Goal: Task Accomplishment & Management: Complete application form

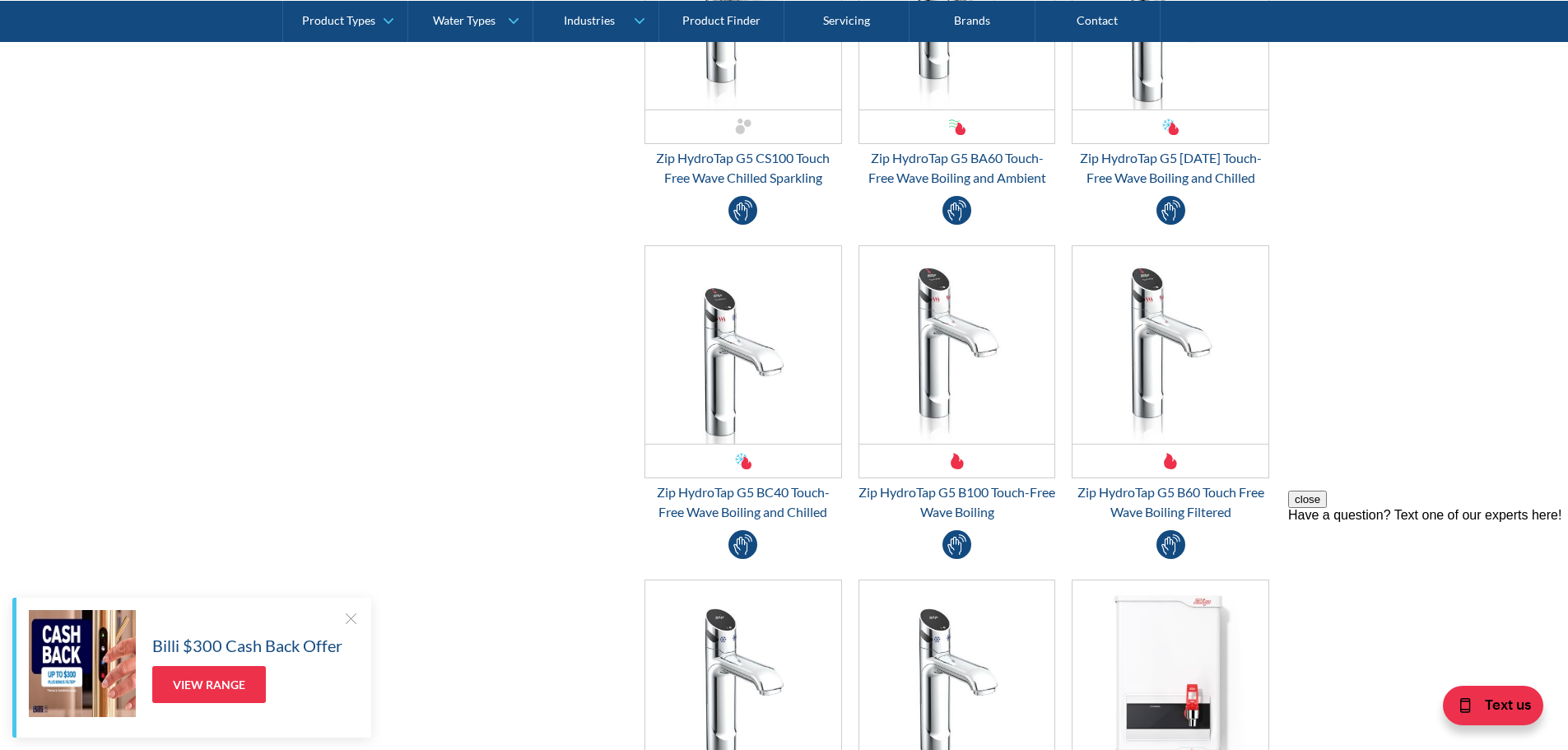
scroll to position [3374, 0]
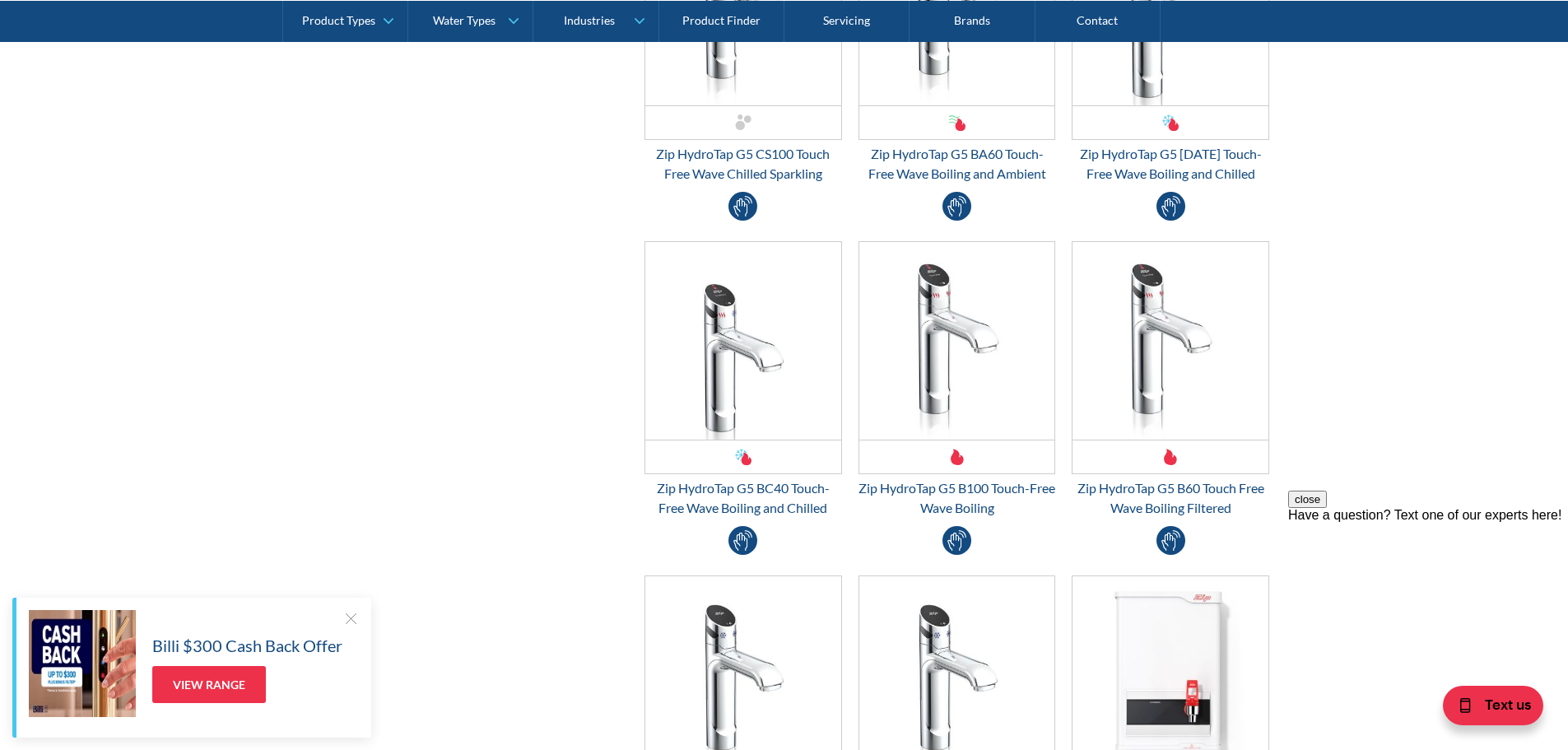
click at [351, 617] on div at bounding box center [350, 618] width 16 height 16
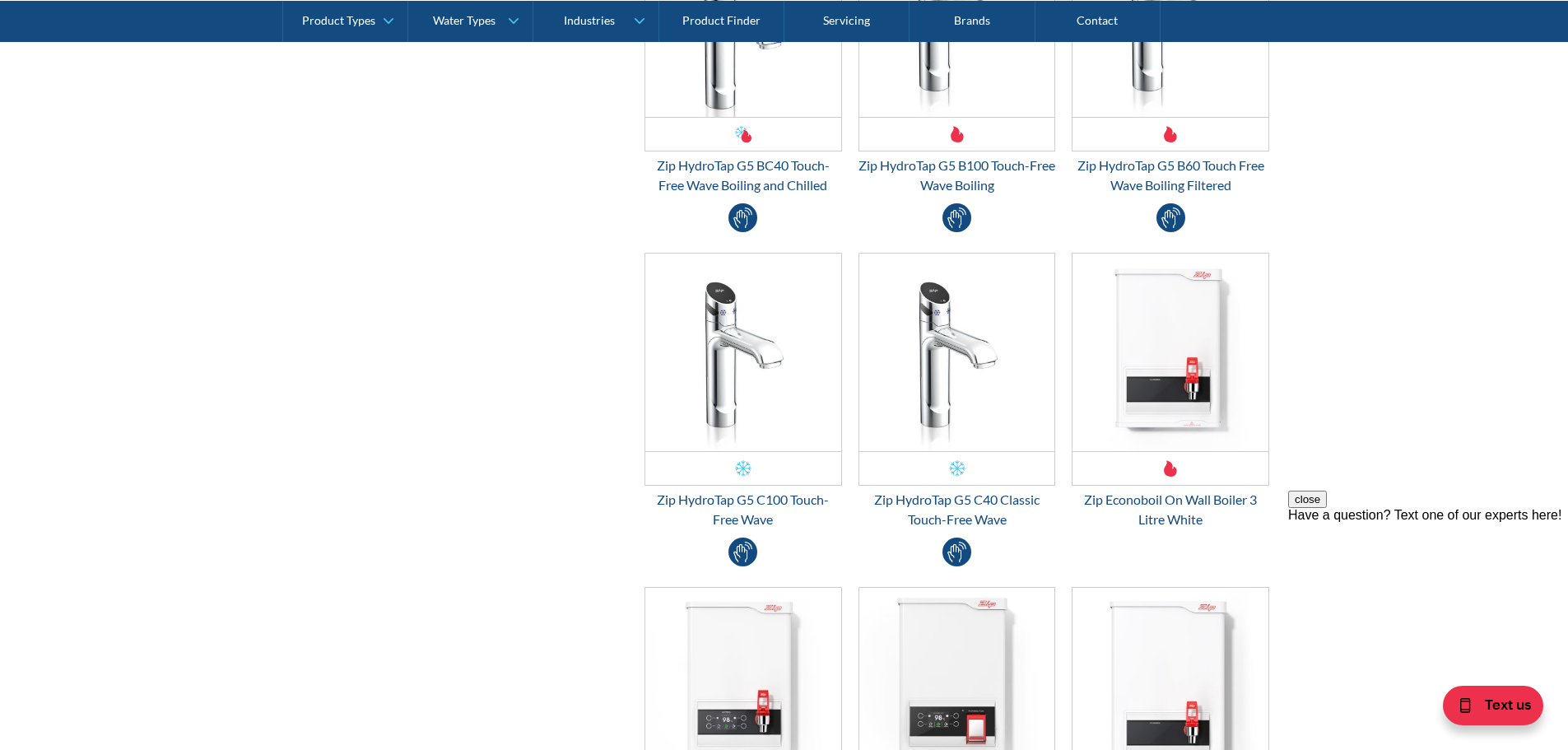
scroll to position [3703, 0]
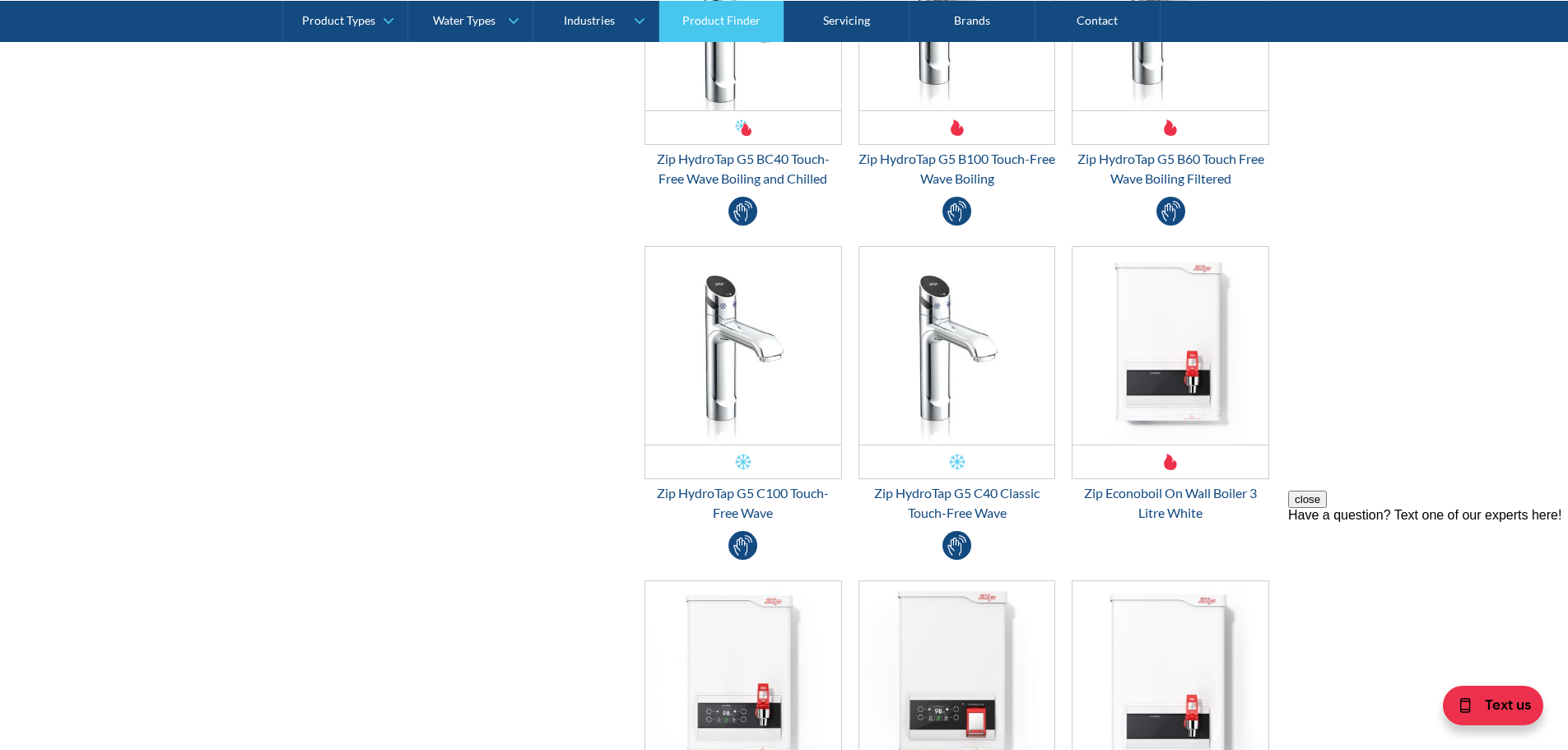
click at [710, 13] on link "Product Finder" at bounding box center [722, 20] width 125 height 41
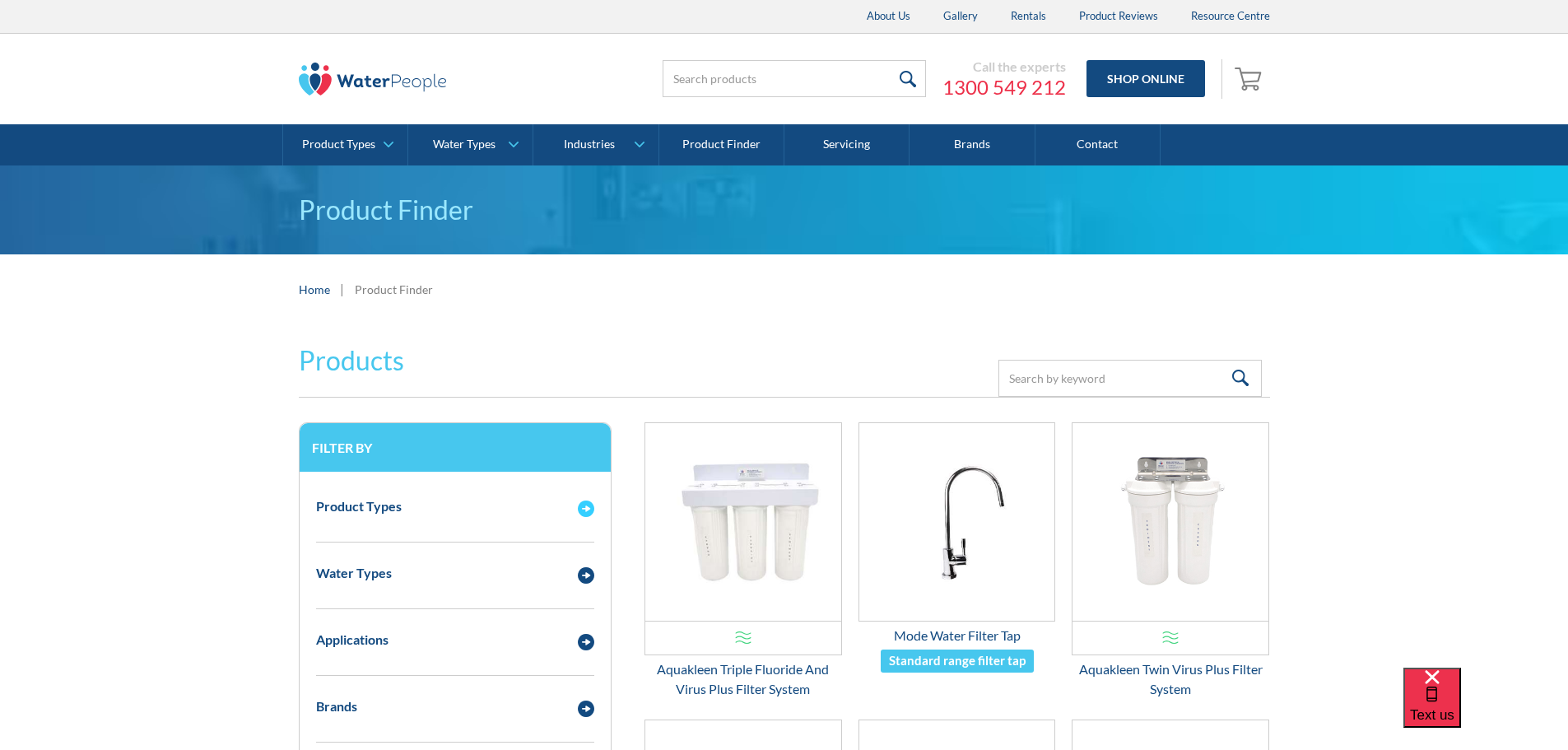
click at [592, 505] on img "Email Form 3" at bounding box center [586, 509] width 16 height 16
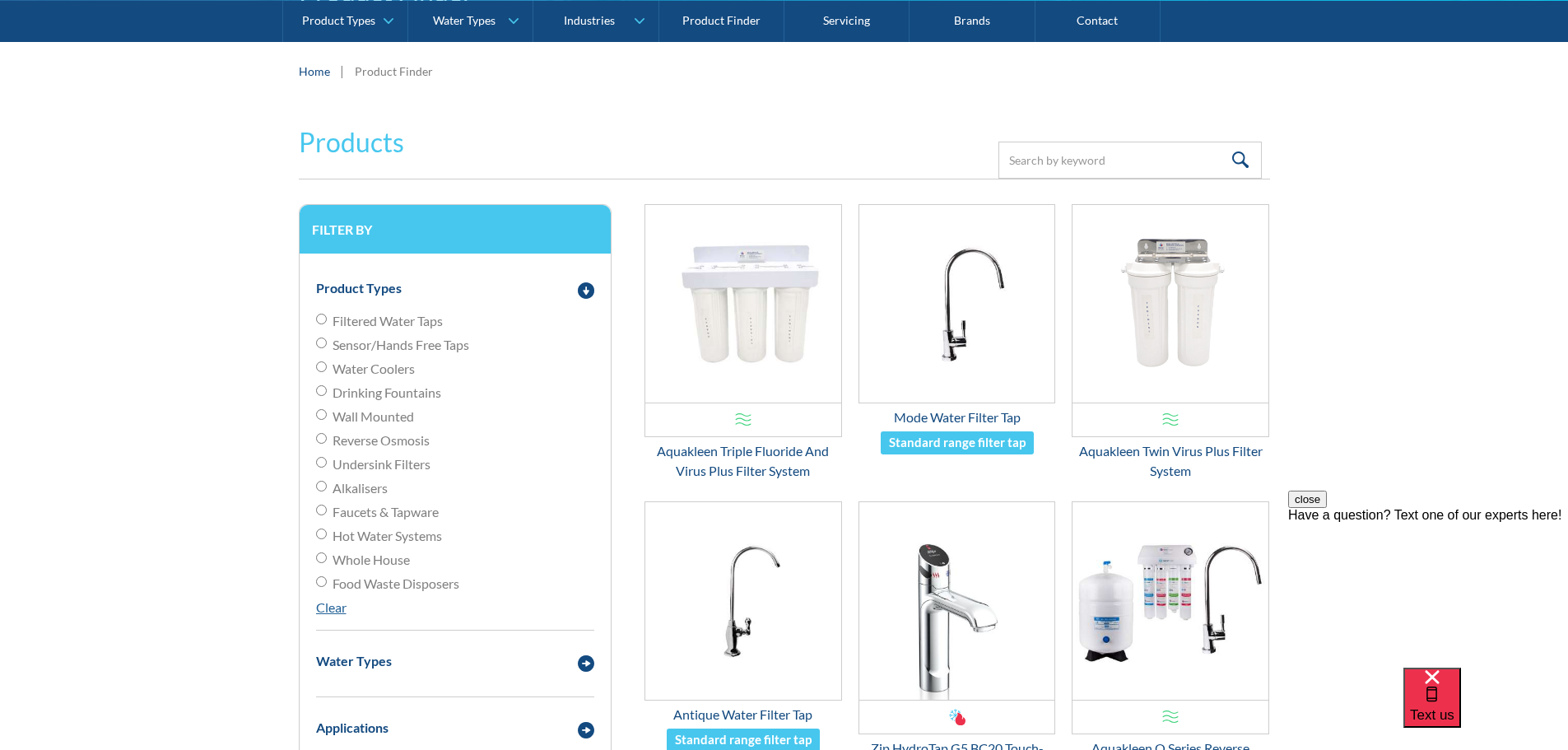
scroll to position [247, 0]
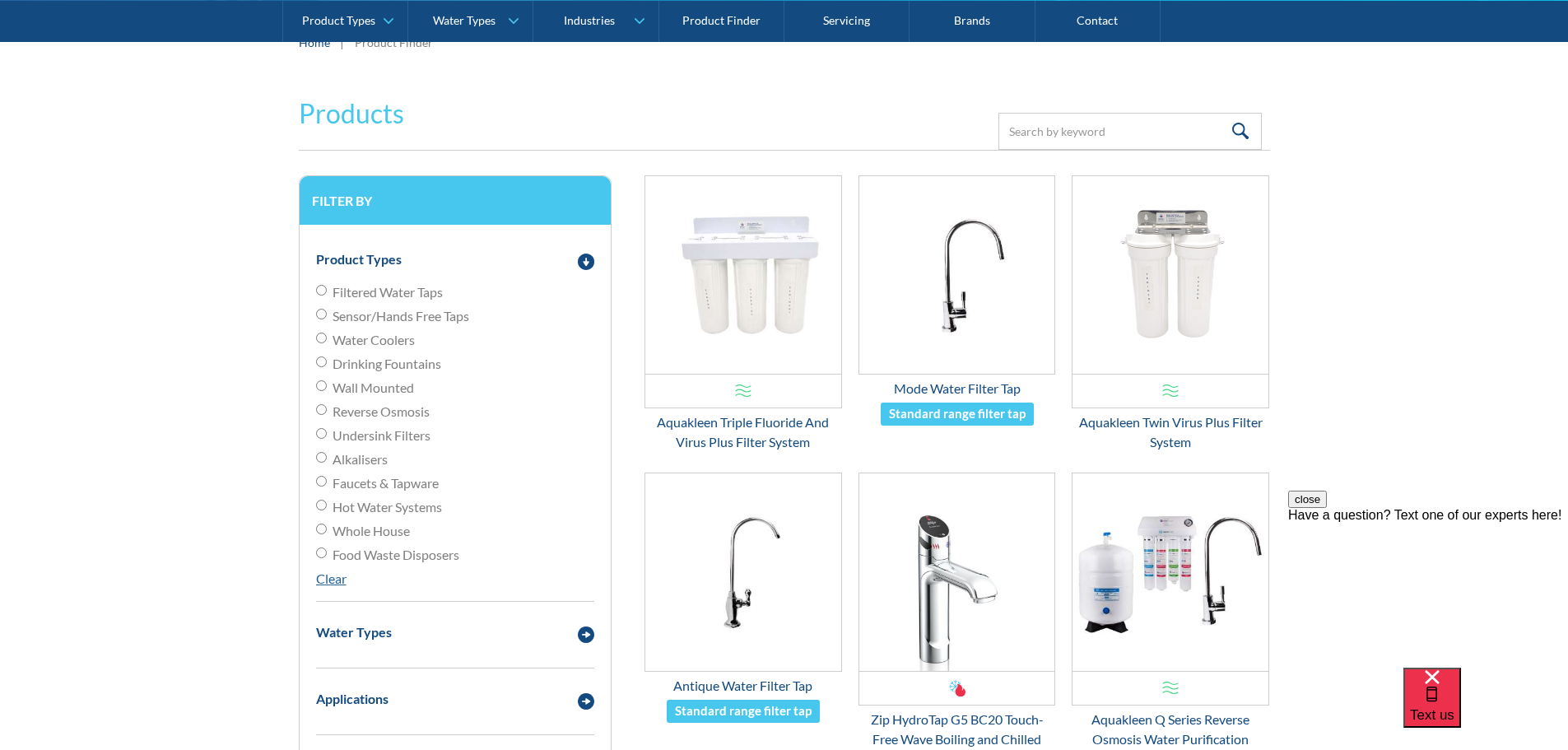
click at [324, 291] on input "Filtered Water Taps" at bounding box center [321, 290] width 11 height 11
radio input "true"
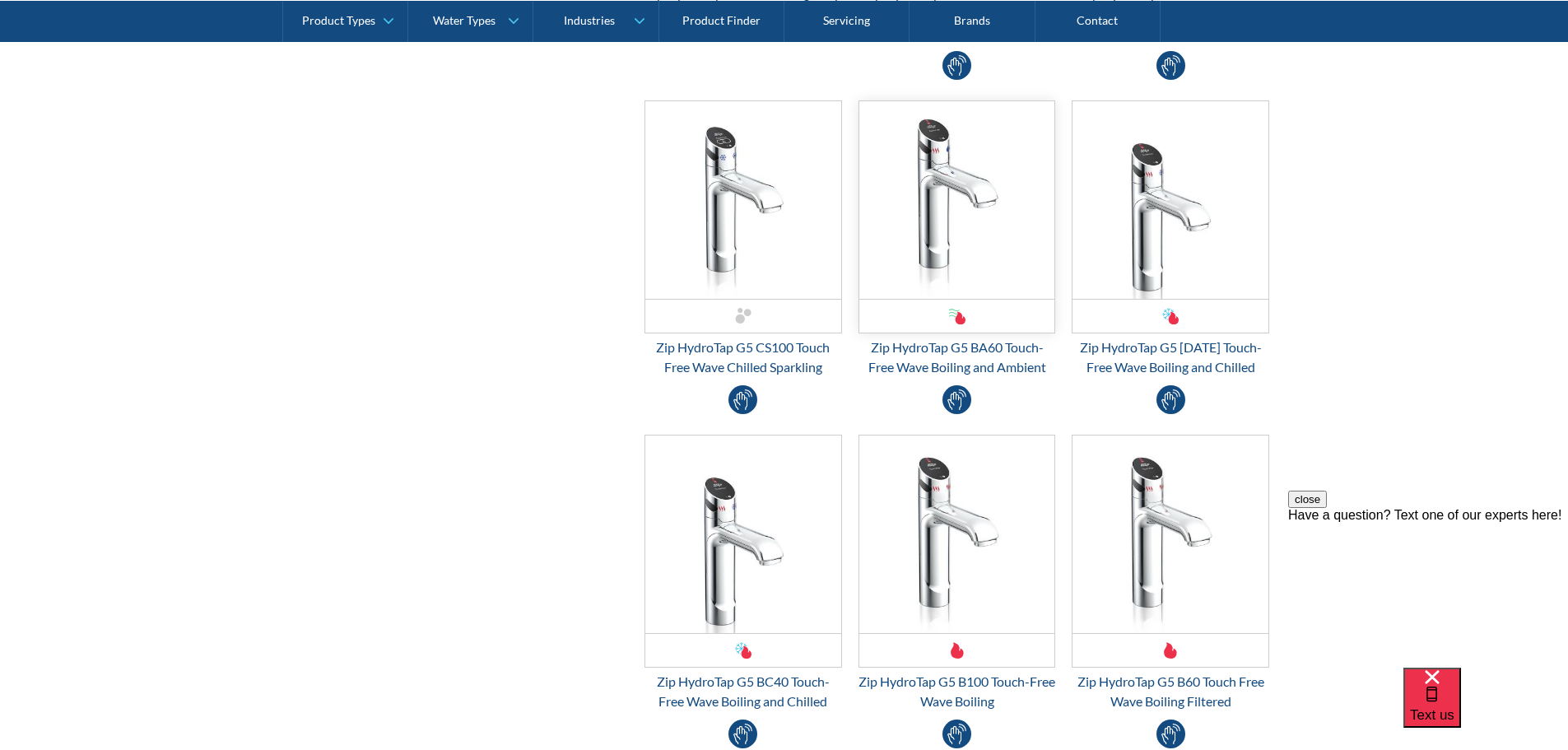
scroll to position [1646, 0]
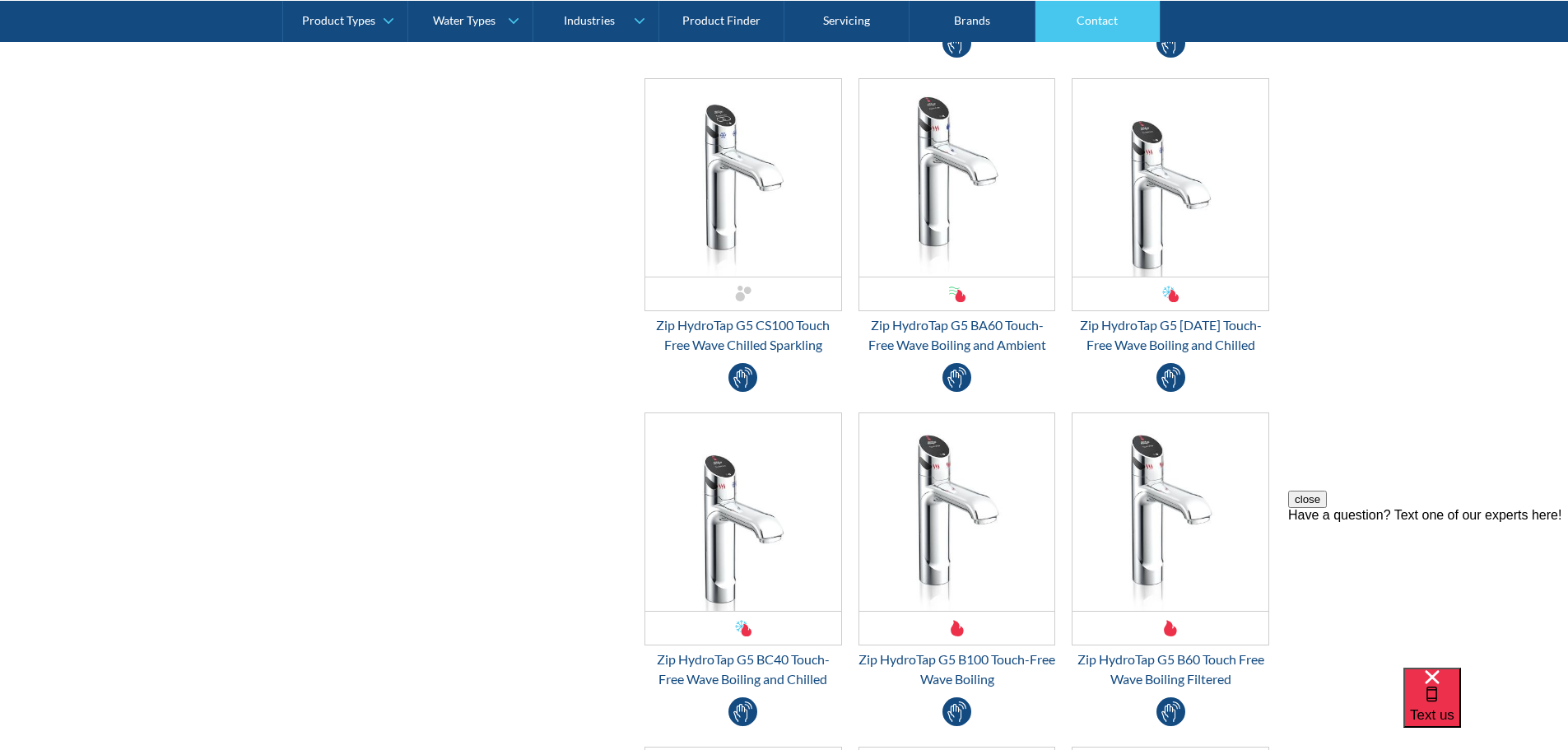
click at [1106, 15] on link "Contact" at bounding box center [1098, 20] width 125 height 41
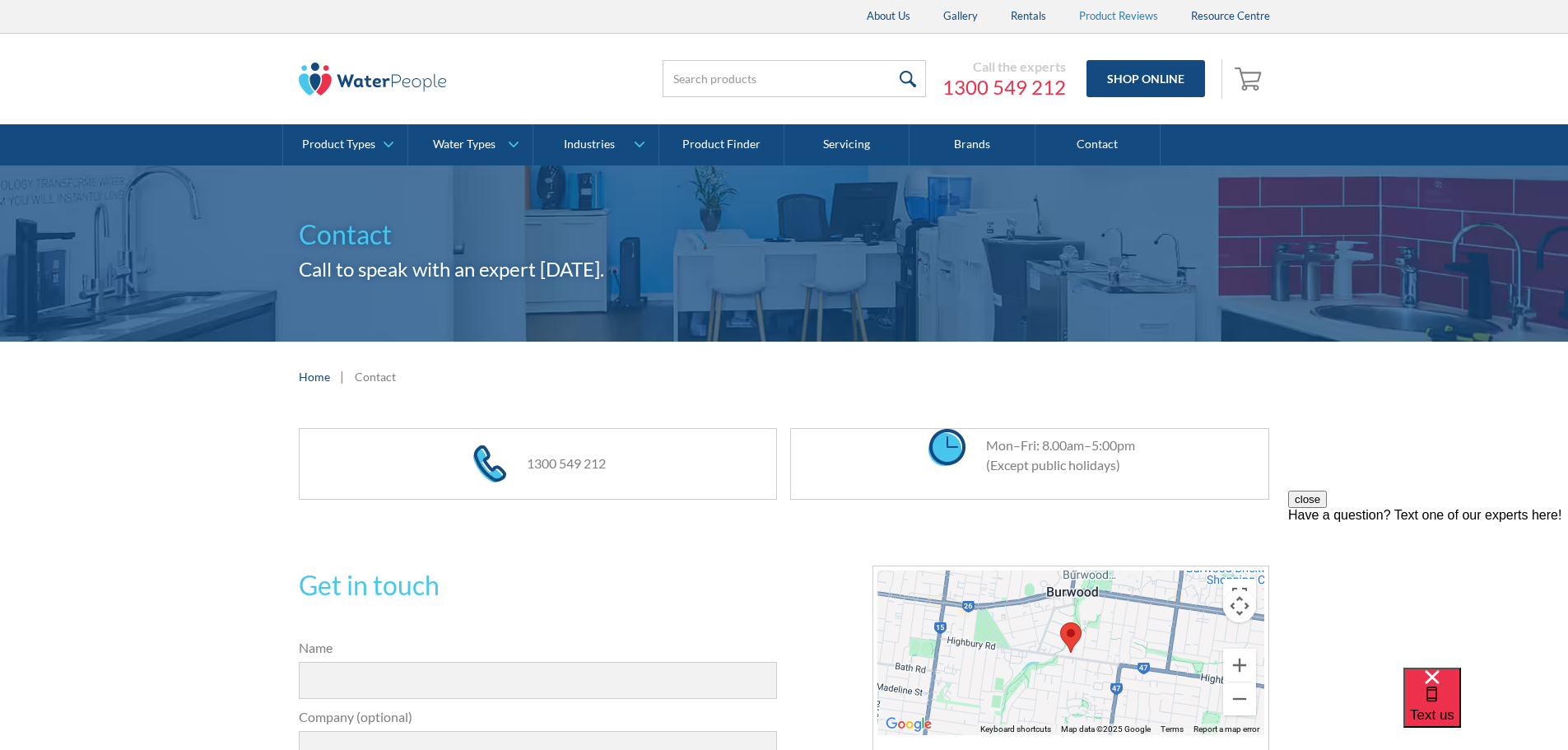
click at [1097, 15] on link "Product Reviews" at bounding box center [1118, 16] width 112 height 33
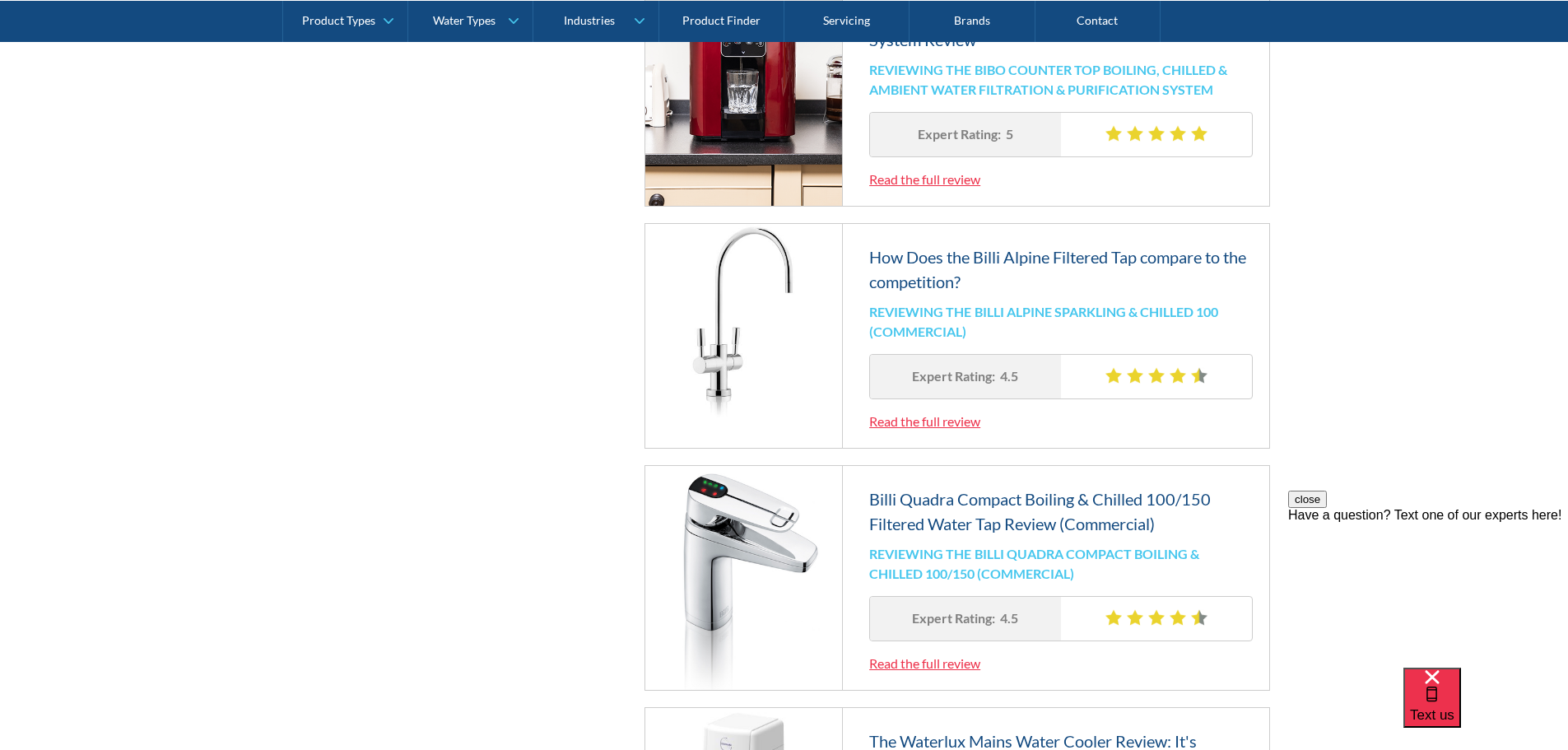
scroll to position [988, 0]
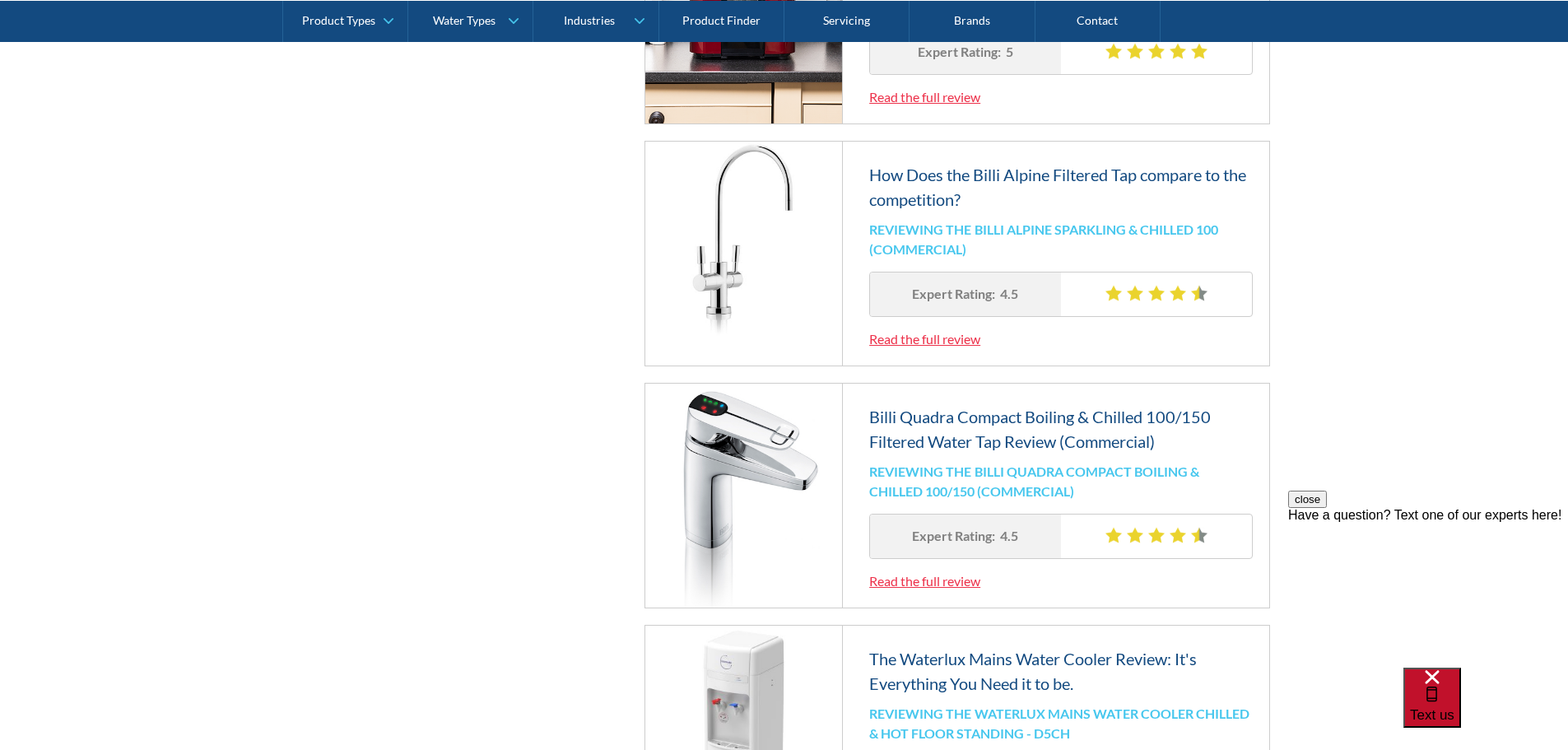
click at [1455, 706] on span "Text us" at bounding box center [1432, 714] width 44 height 15
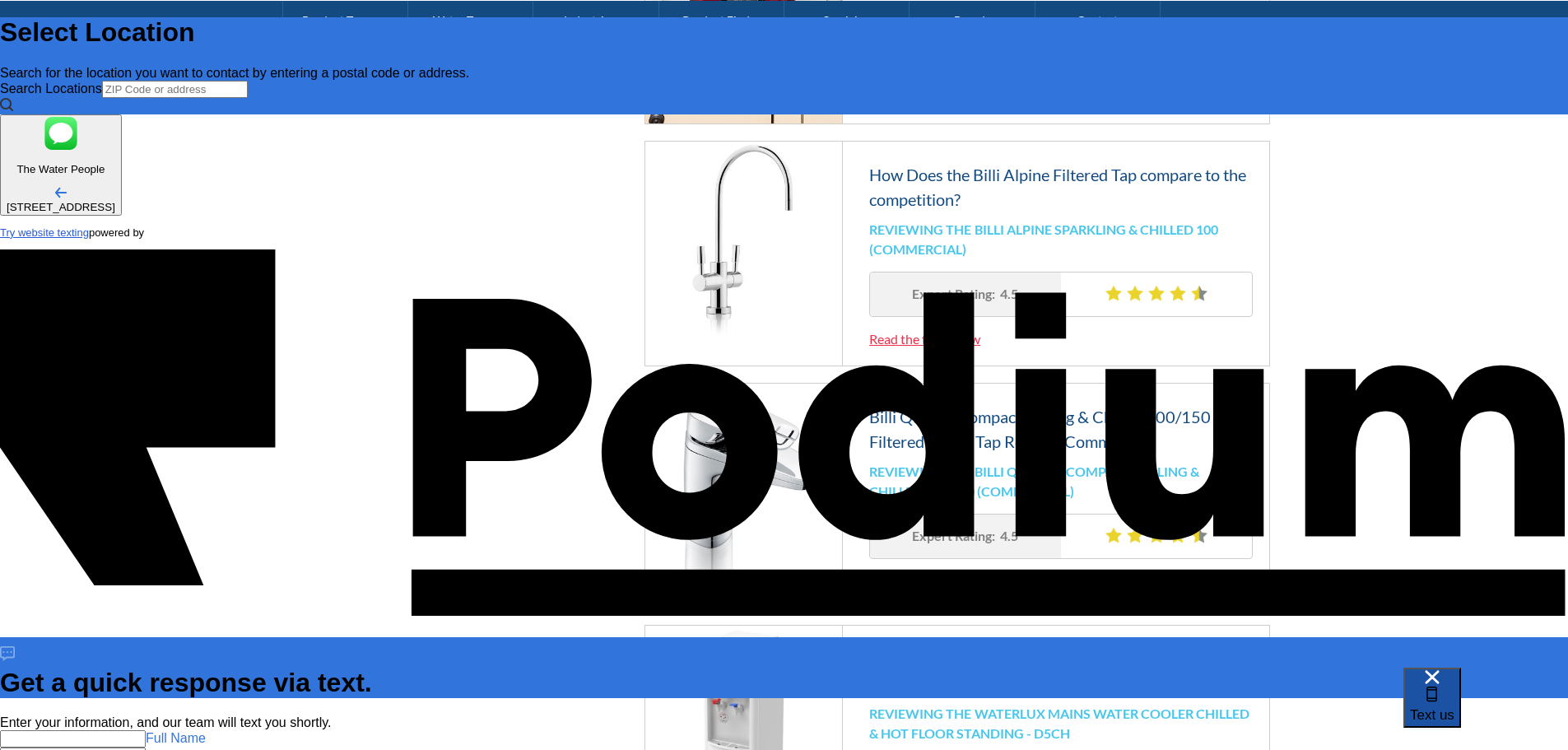
scroll to position [0, 0]
click at [1455, 707] on span "Text us" at bounding box center [1432, 714] width 44 height 15
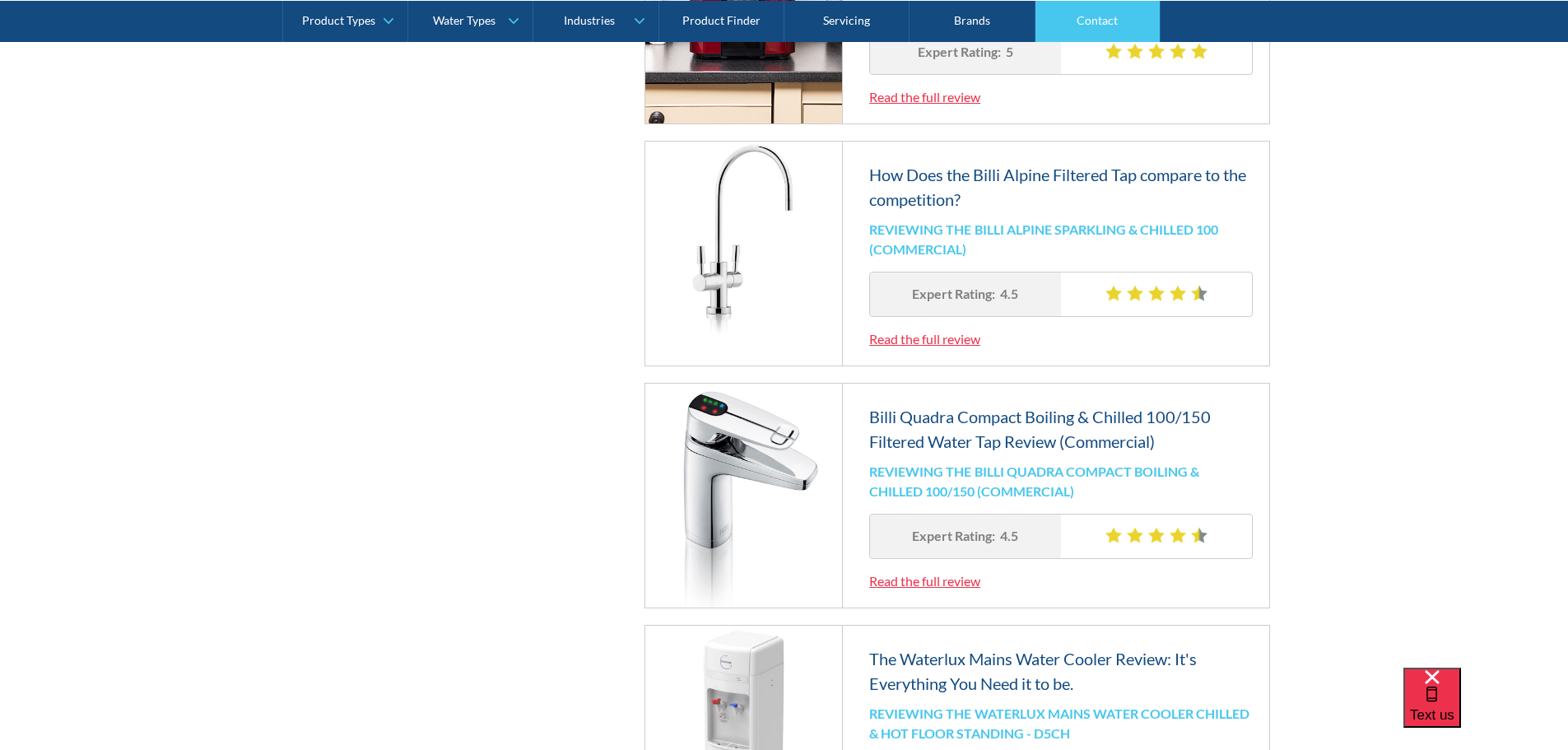
click at [1091, 22] on link "Contact" at bounding box center [1098, 20] width 125 height 41
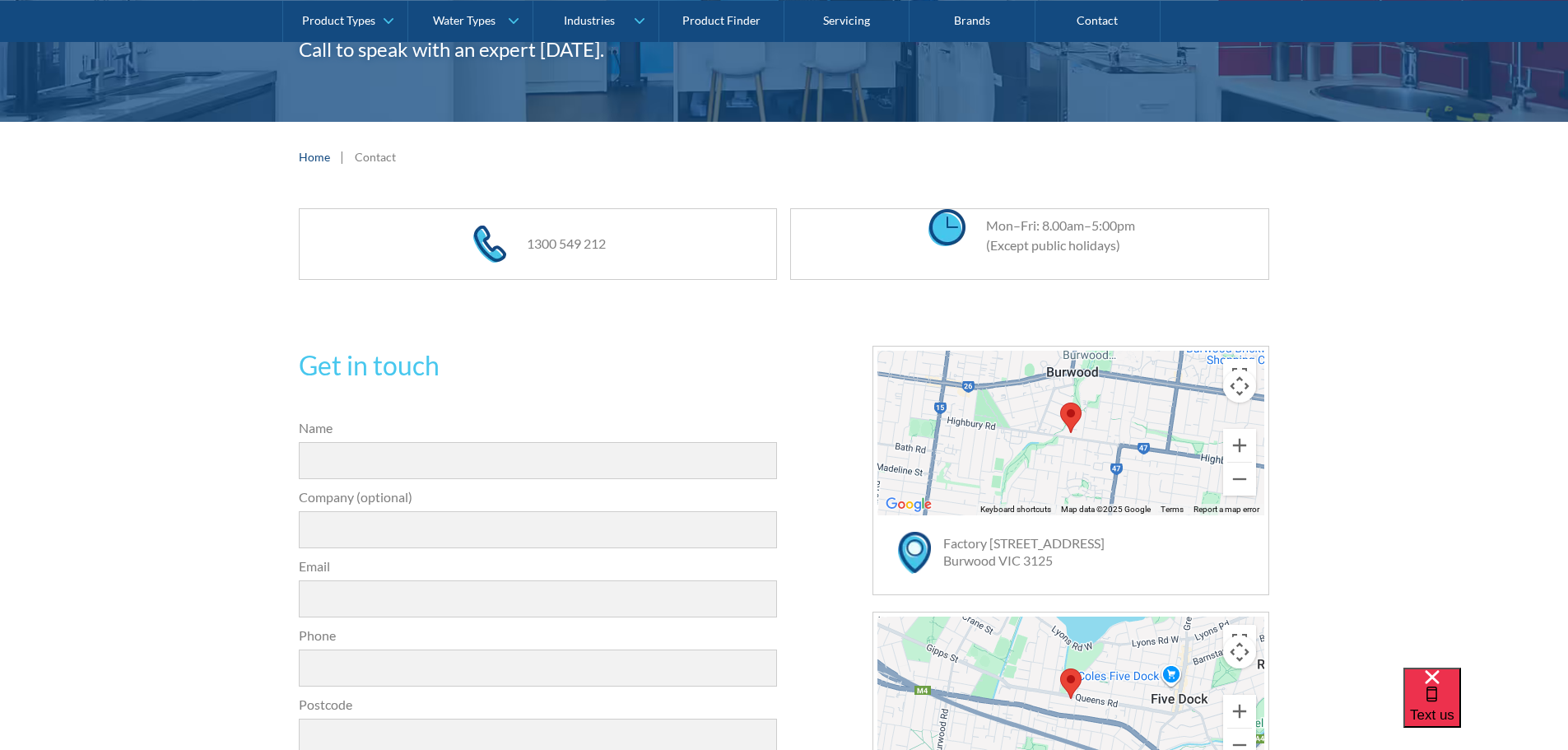
scroll to position [247, 0]
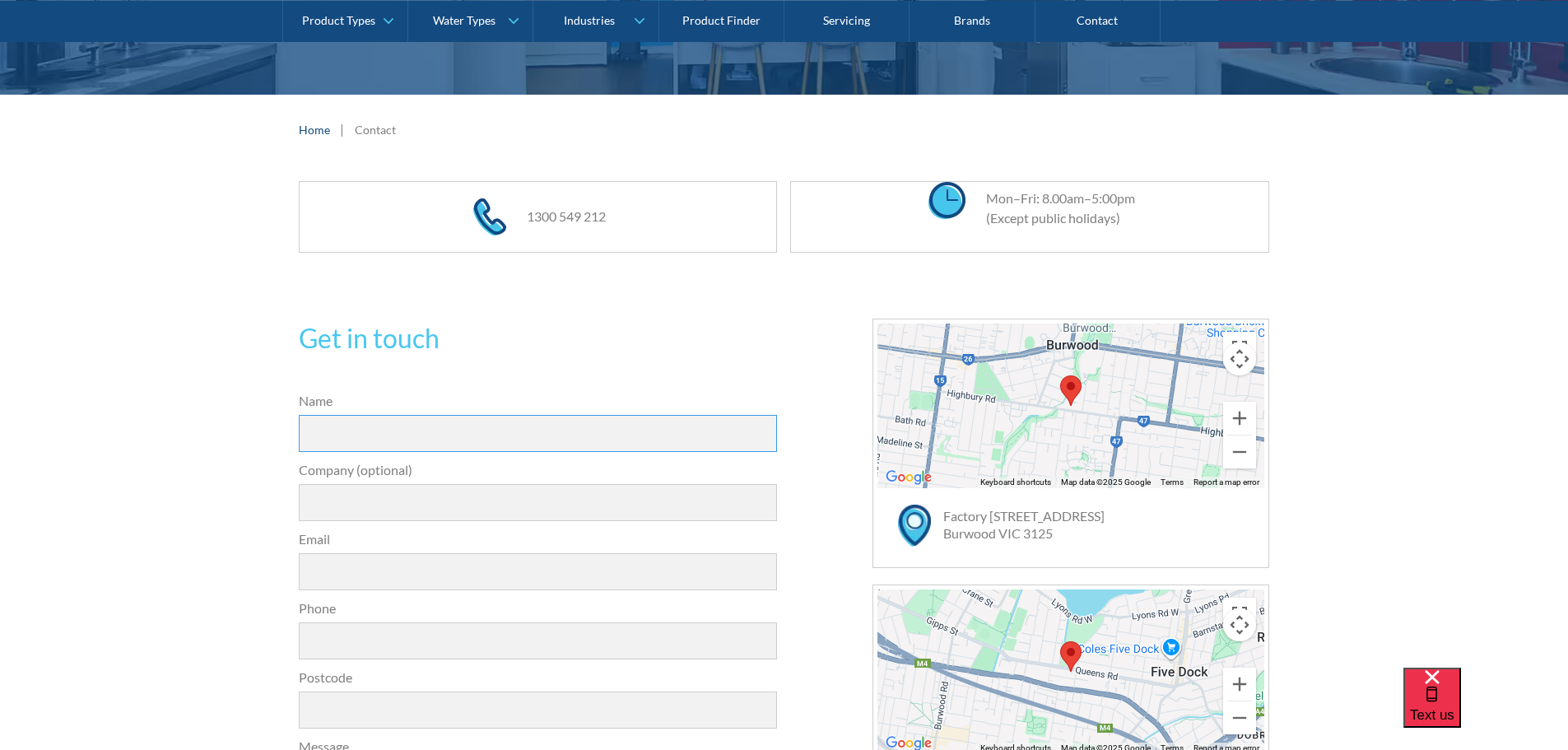
click at [397, 422] on input "Name" at bounding box center [538, 433] width 479 height 37
type input "Lauren Browne"
type input "lauren@rangedale.com.au"
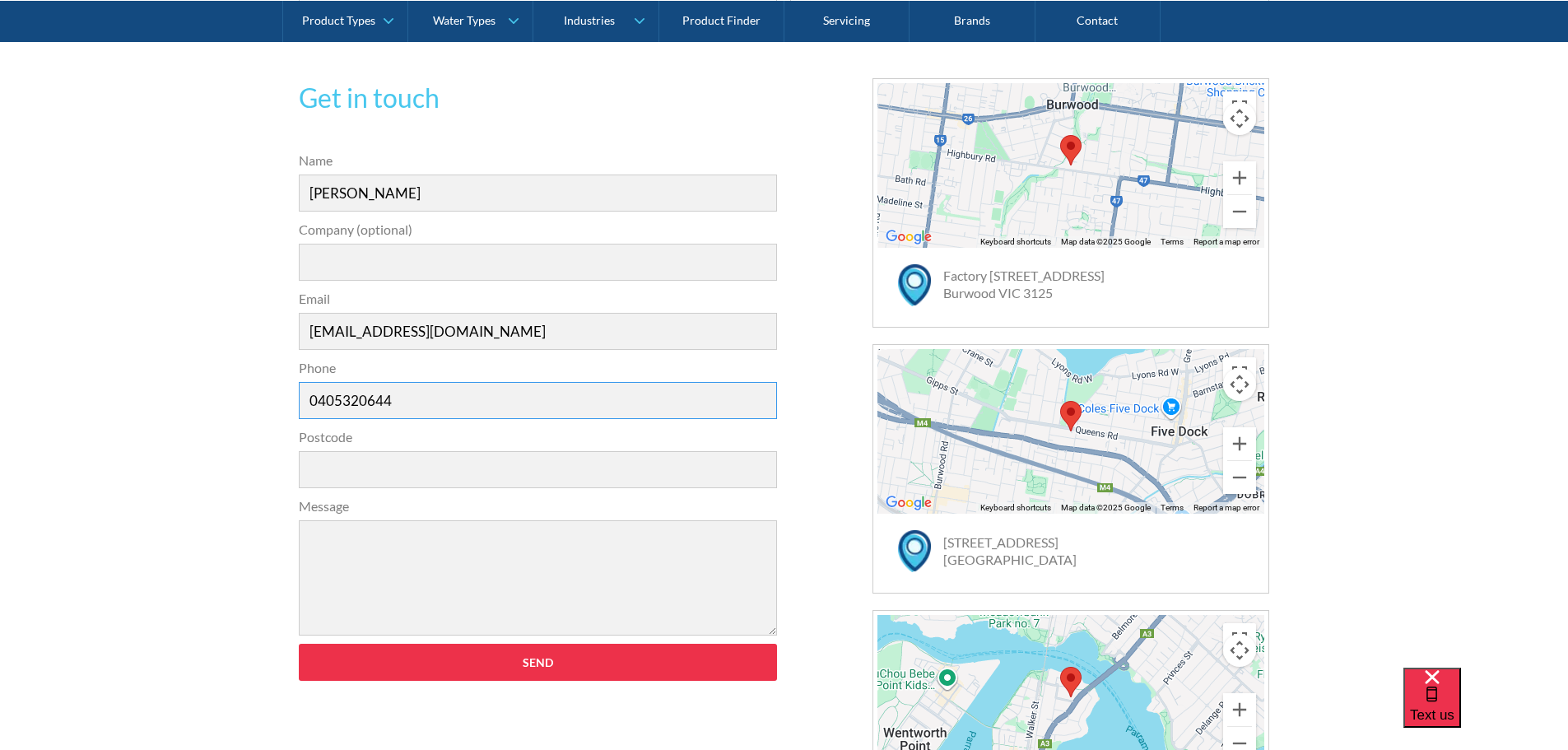
scroll to position [493, 0]
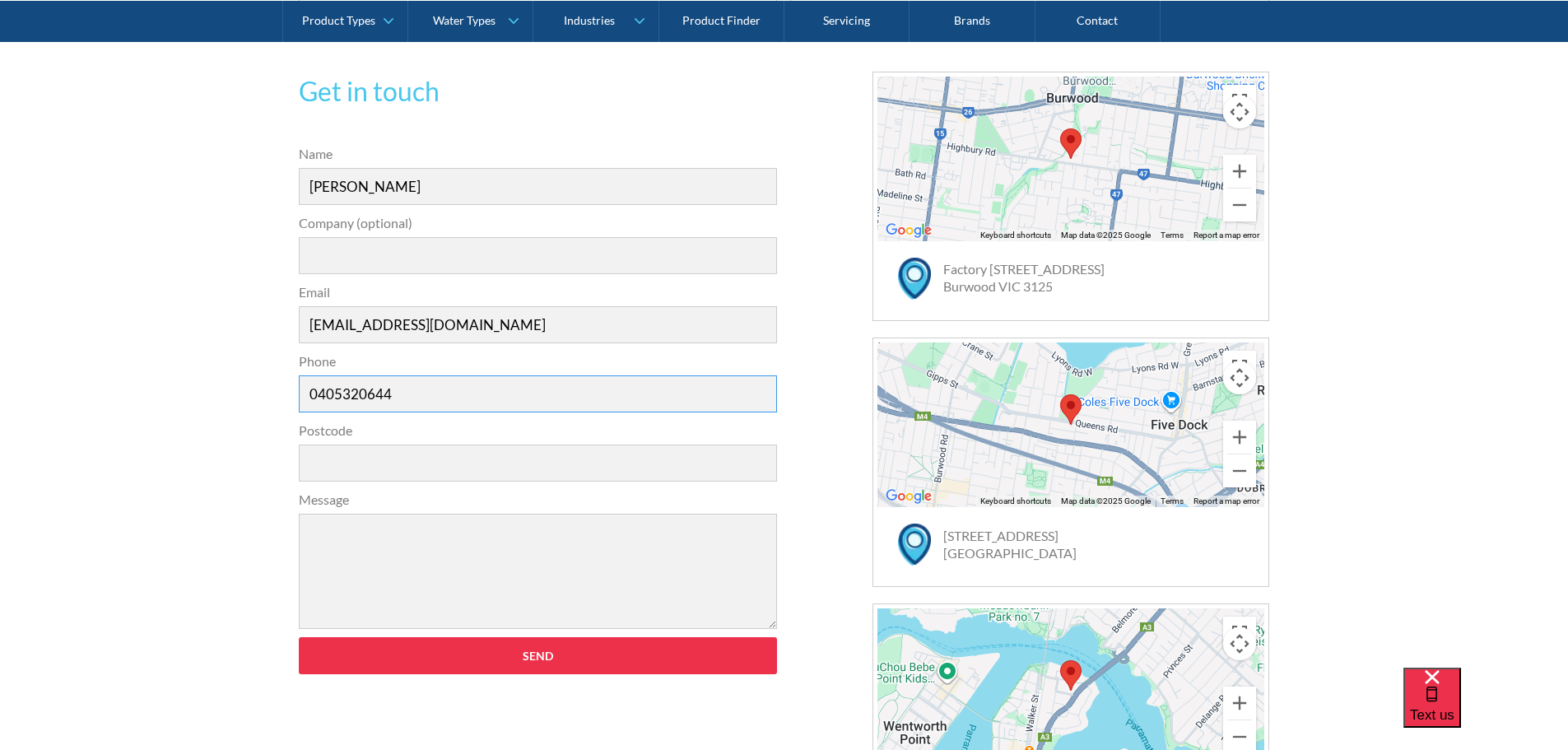
type input "0405320644"
click at [329, 456] on input "Postcode" at bounding box center [538, 463] width 479 height 37
type input "3186"
click at [348, 534] on textarea "Message" at bounding box center [538, 570] width 479 height 115
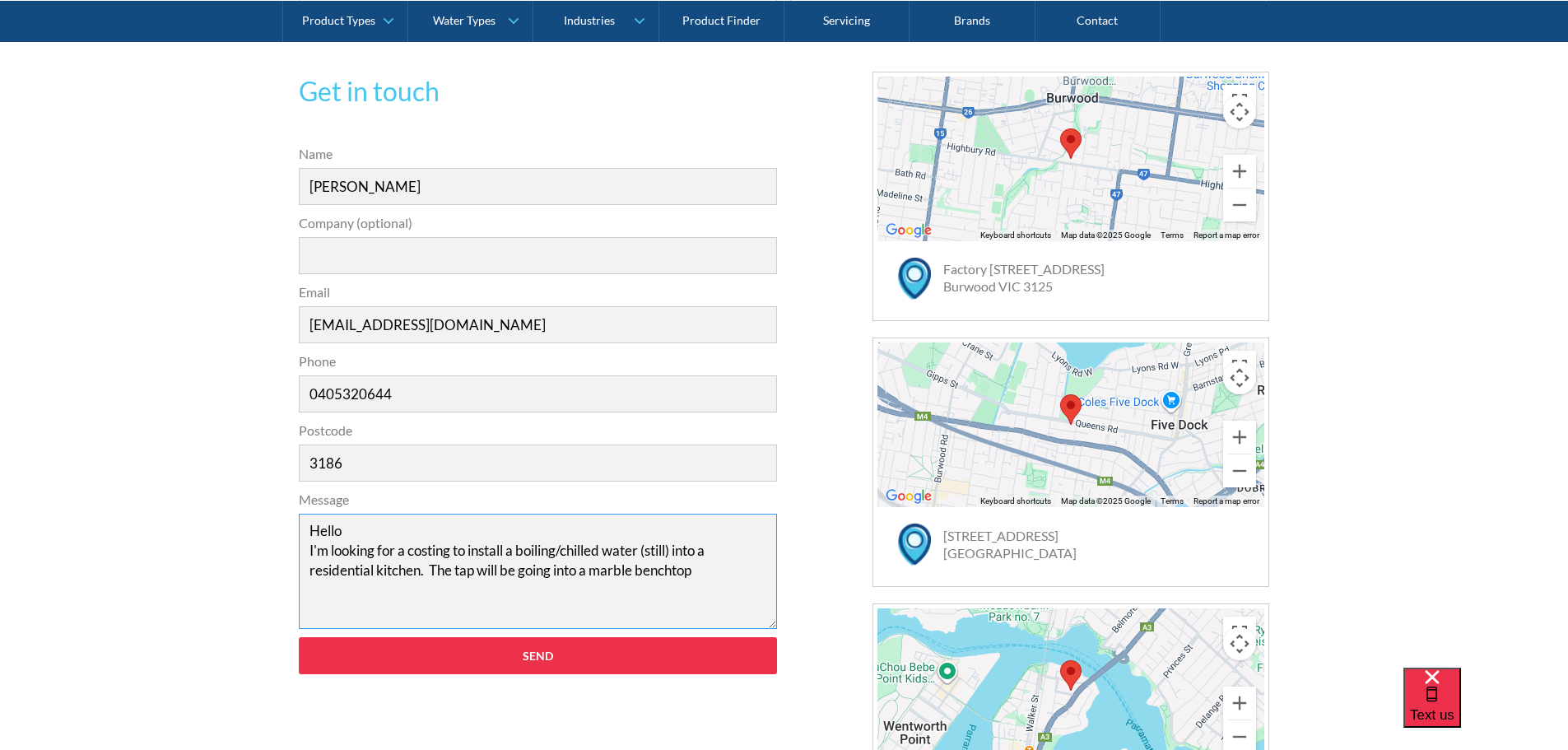
click at [505, 569] on textarea "Hello I'm looking for a costing to install a boiling/chilled water (still) into…" at bounding box center [538, 570] width 479 height 115
click at [612, 573] on textarea "Hello I'm looking for a costing to install a boiling/chilled water (still) into…" at bounding box center [538, 570] width 479 height 115
click at [421, 590] on textarea "Hello I'm looking for a costing to install a boiling/chilled water (still) into…" at bounding box center [538, 570] width 479 height 115
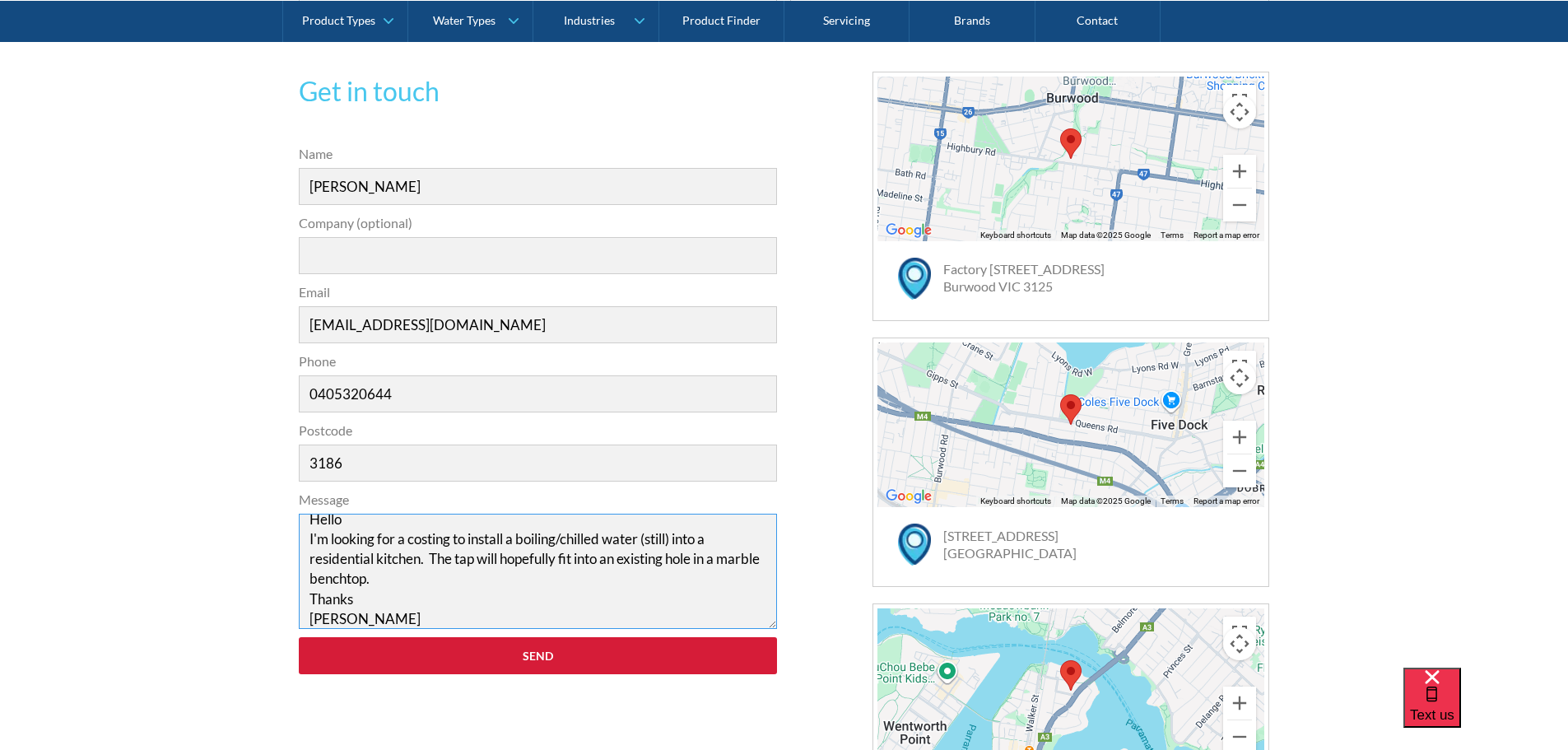
type textarea "Hello I'm looking for a costing to install a boiling/chilled water (still) into…"
click at [532, 651] on input "Send" at bounding box center [538, 655] width 479 height 37
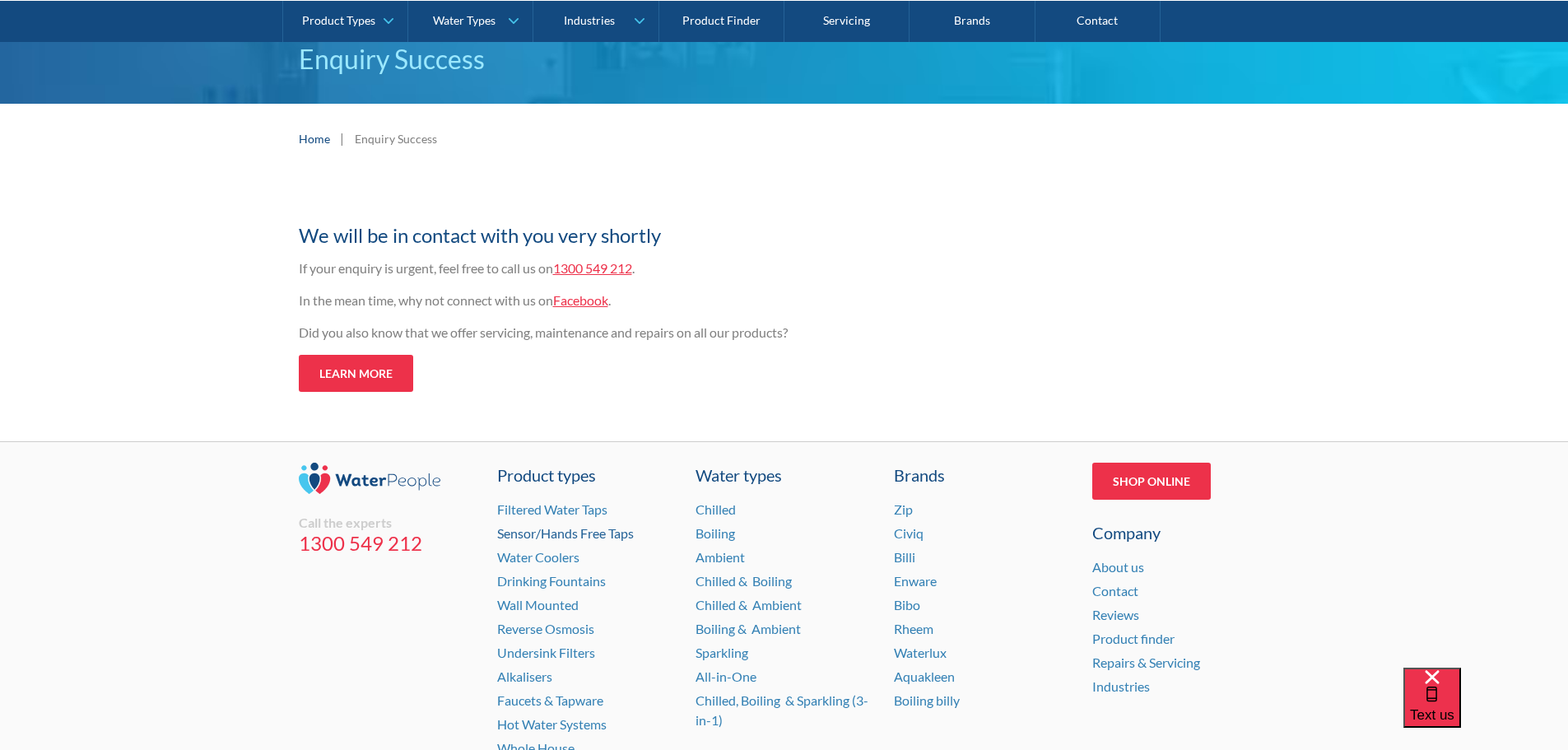
scroll to position [164, 0]
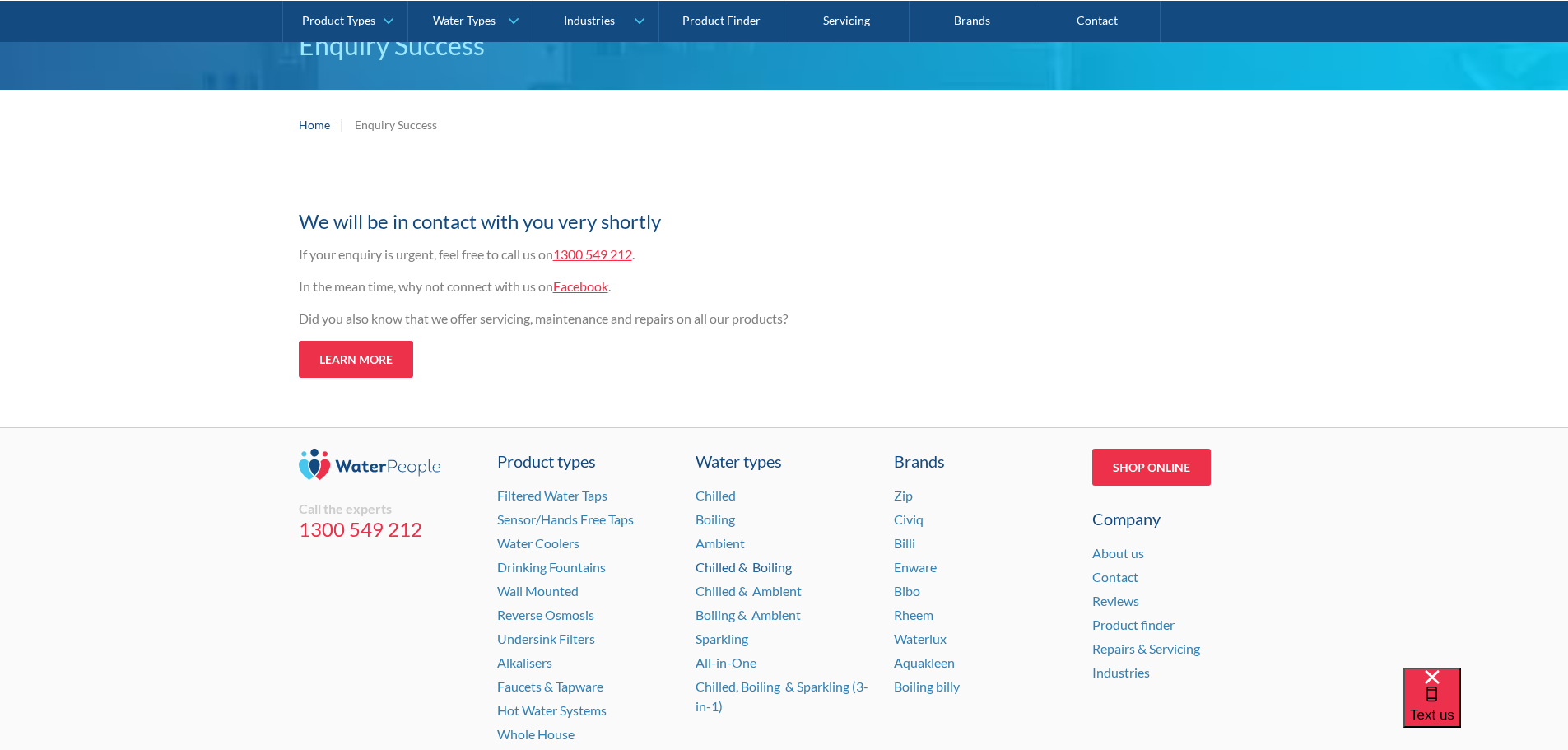
click at [706, 566] on link "Chilled & Boiling" at bounding box center [744, 566] width 96 height 15
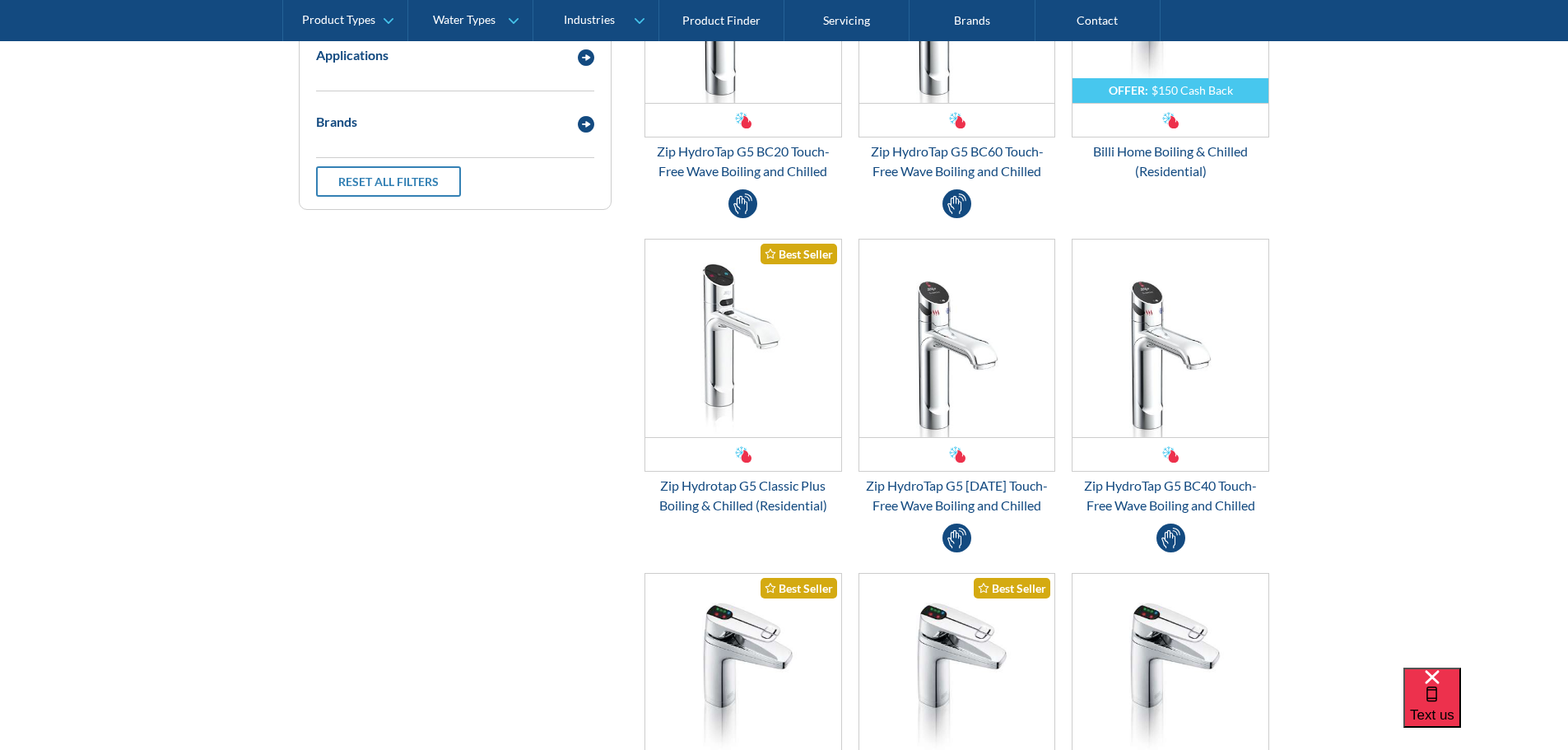
scroll to position [658, 0]
